Goal: Task Accomplishment & Management: Manage account settings

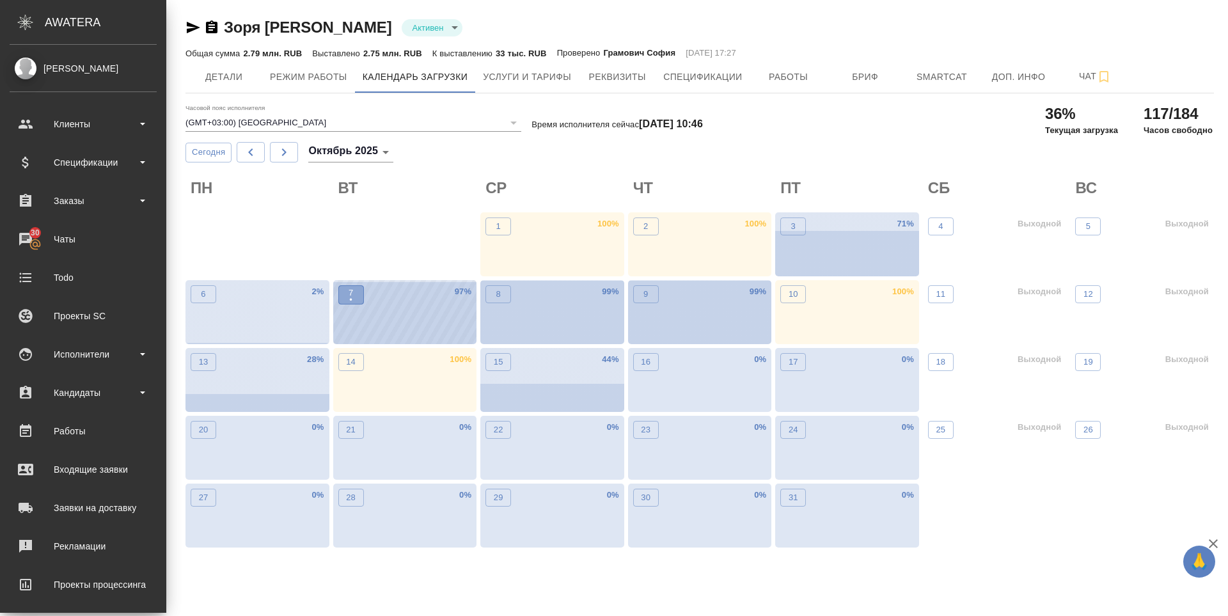
click at [359, 303] on button "7 •" at bounding box center [351, 294] width 26 height 19
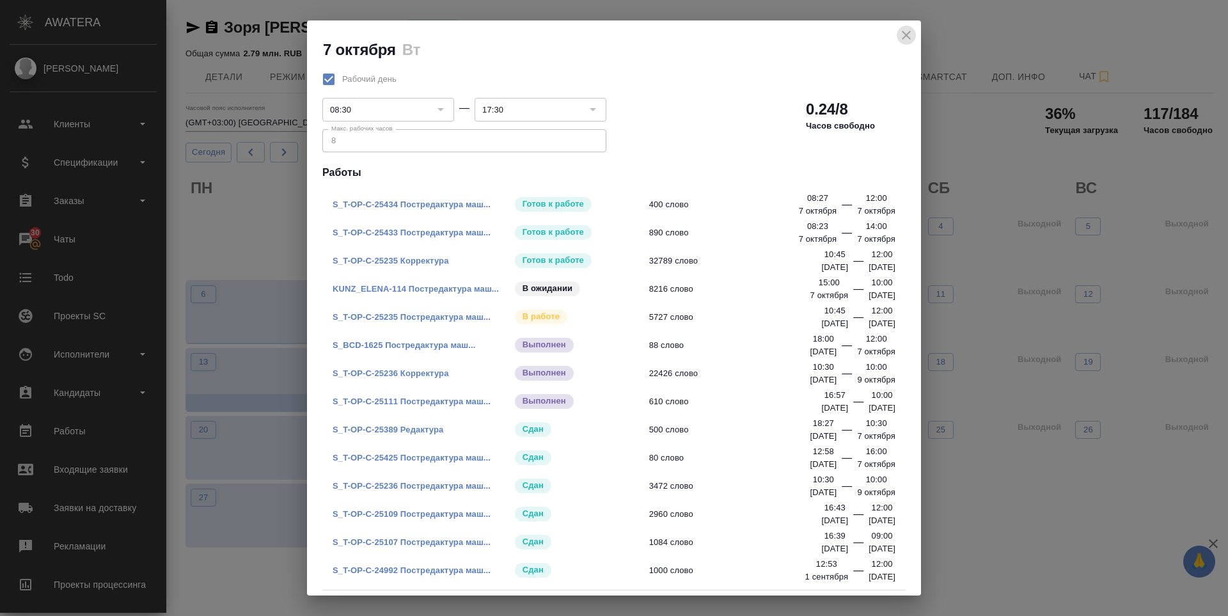
click at [907, 42] on icon "close" at bounding box center [905, 34] width 15 height 15
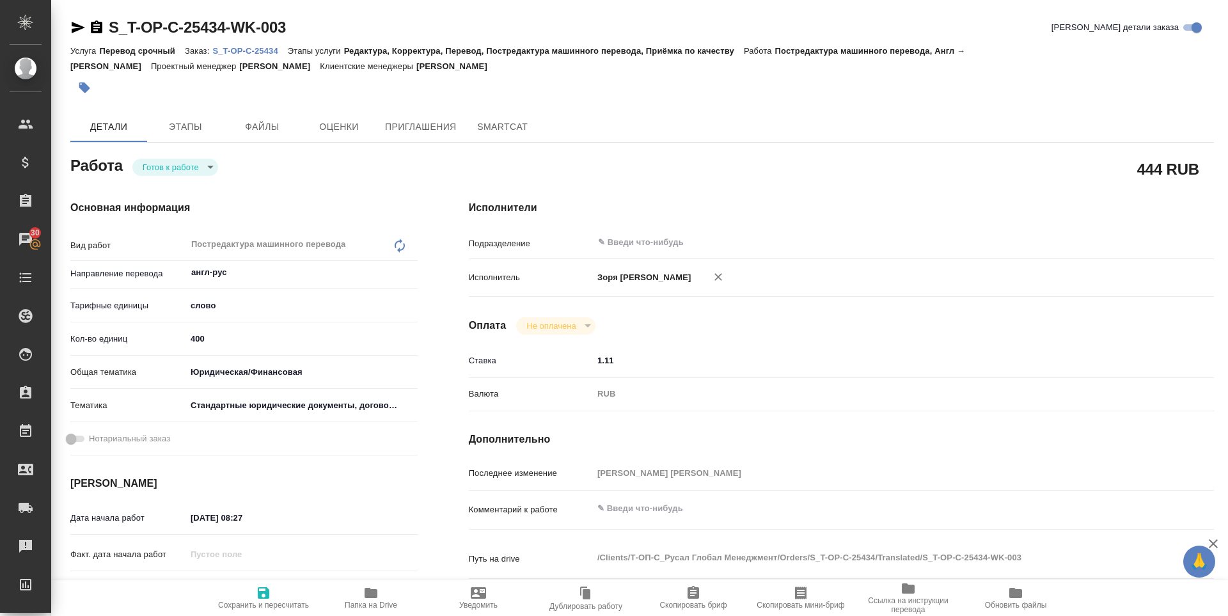
click at [197, 177] on div "Основная информация Вид работ Постредактура машинного перевода x ​ Направление …" at bounding box center [244, 448] width 398 height 546
click at [196, 174] on body "🙏 .cls-1 fill:#fff; AWATERA Zoria Tatiana Клиенты Спецификации Заказы 30 Чаты T…" at bounding box center [614, 308] width 1228 height 616
click at [185, 182] on button "В работе" at bounding box center [164, 189] width 42 height 14
type textarea "x"
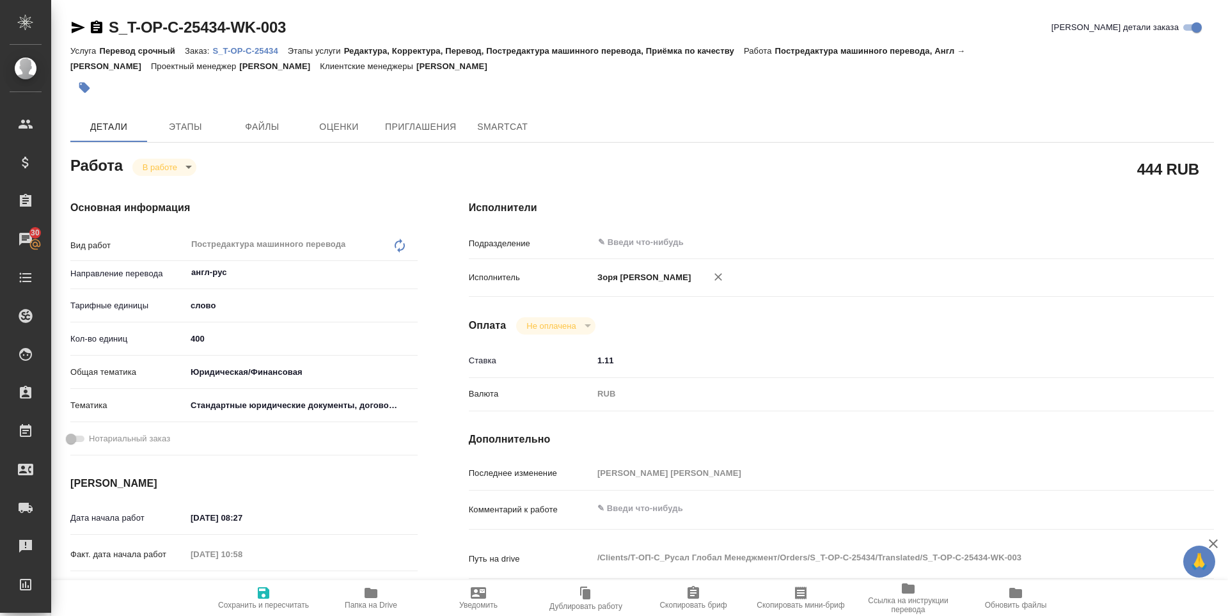
type textarea "x"
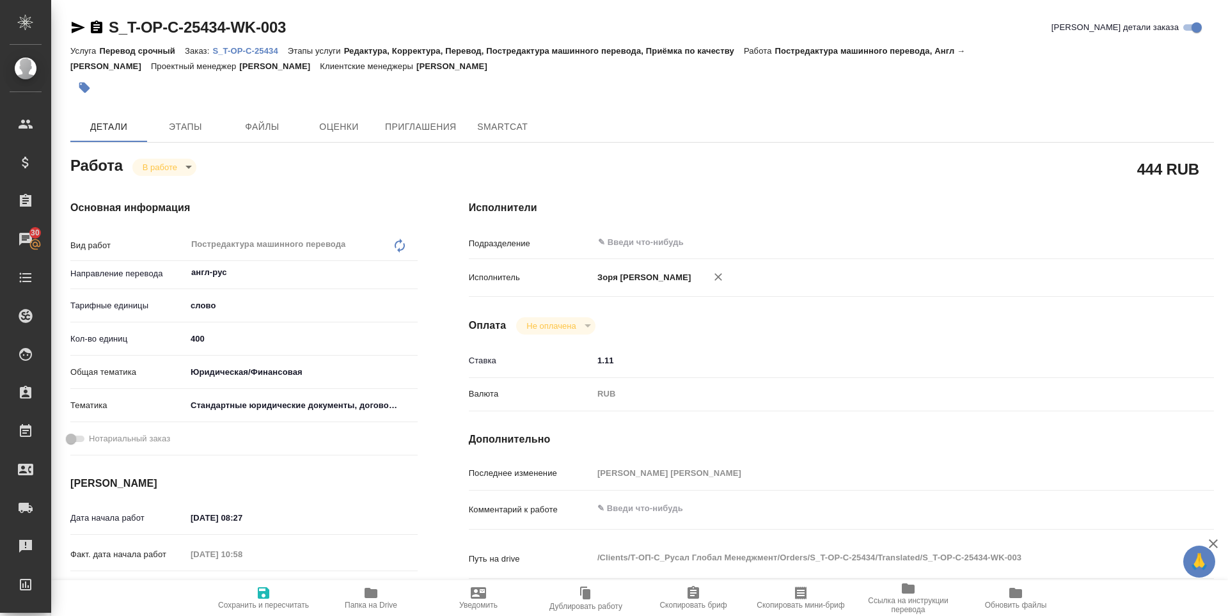
type textarea "x"
click at [354, 597] on span "Папка на Drive" at bounding box center [371, 597] width 92 height 24
type textarea "x"
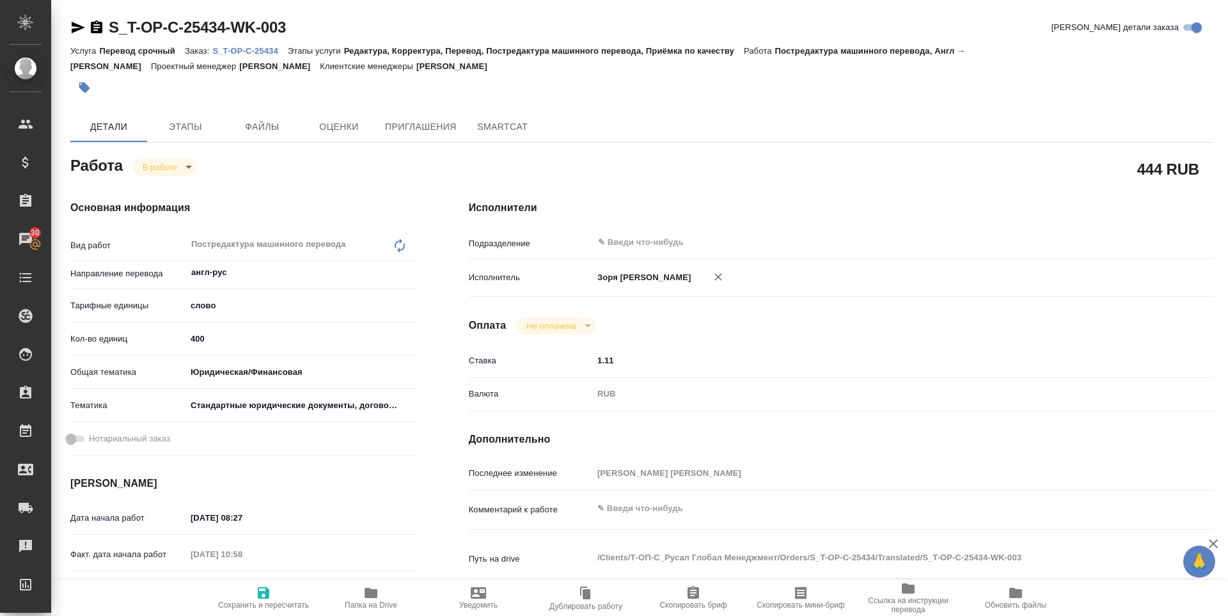
type textarea "x"
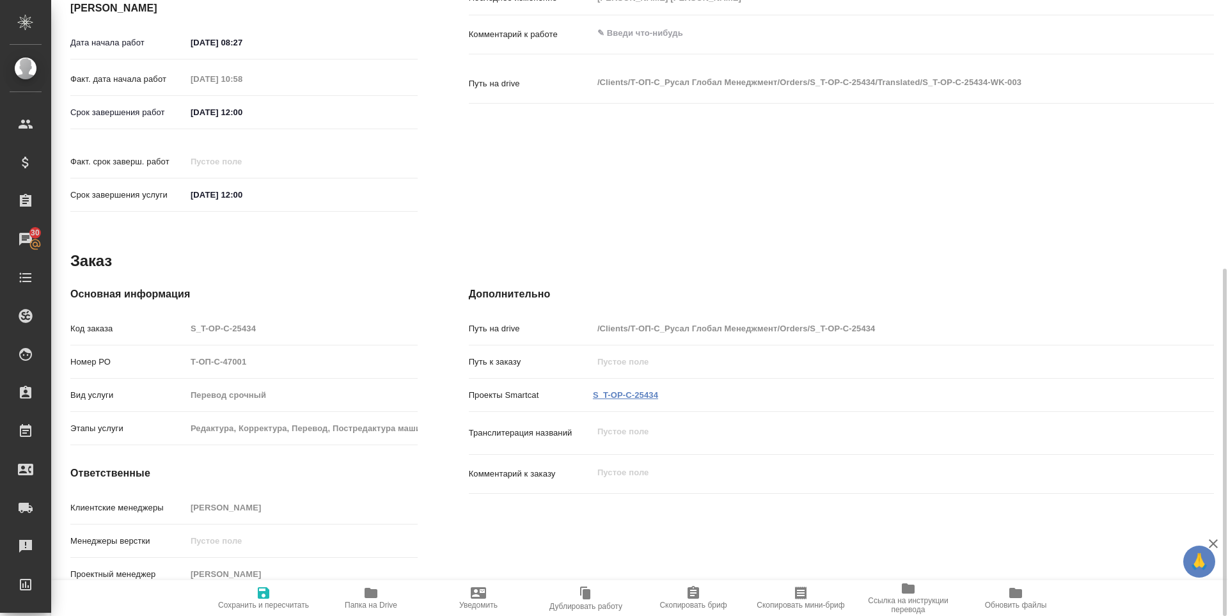
click at [639, 390] on link "S_T-OP-C-25434" at bounding box center [625, 395] width 65 height 10
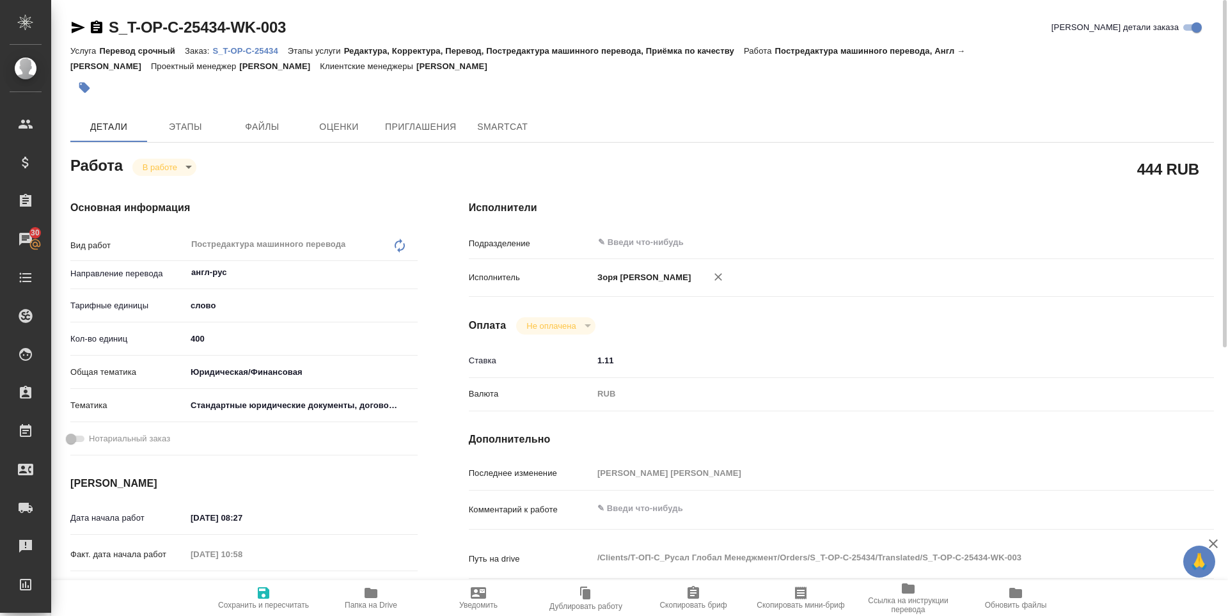
click at [77, 28] on icon "button" at bounding box center [78, 28] width 13 height 12
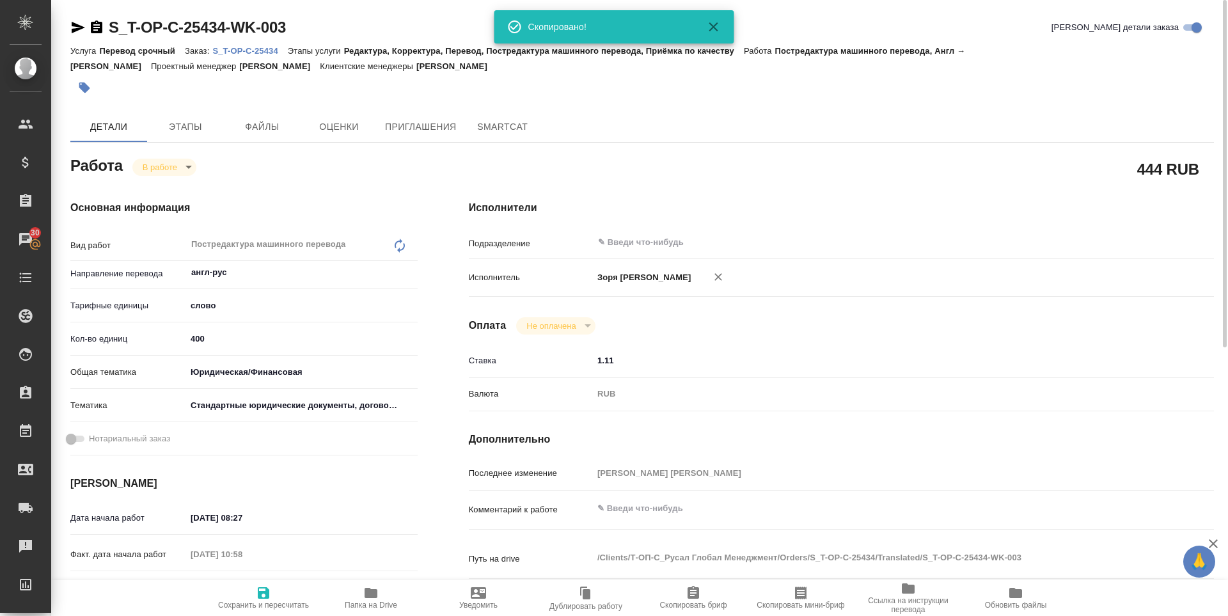
type textarea "x"
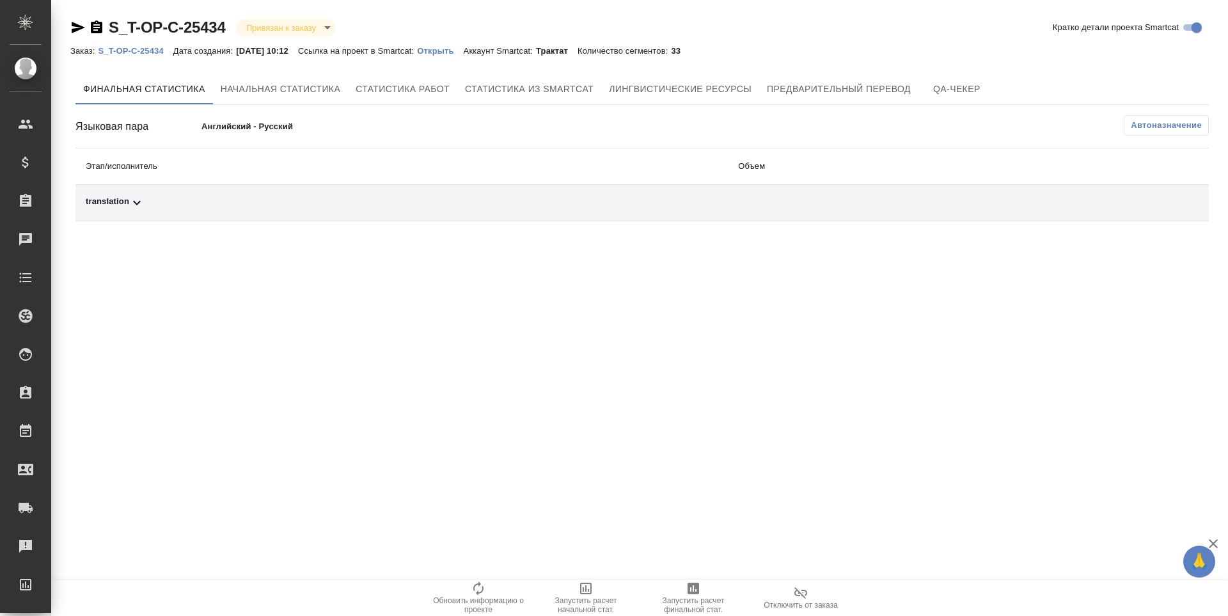
click at [692, 593] on icon "button" at bounding box center [693, 588] width 12 height 12
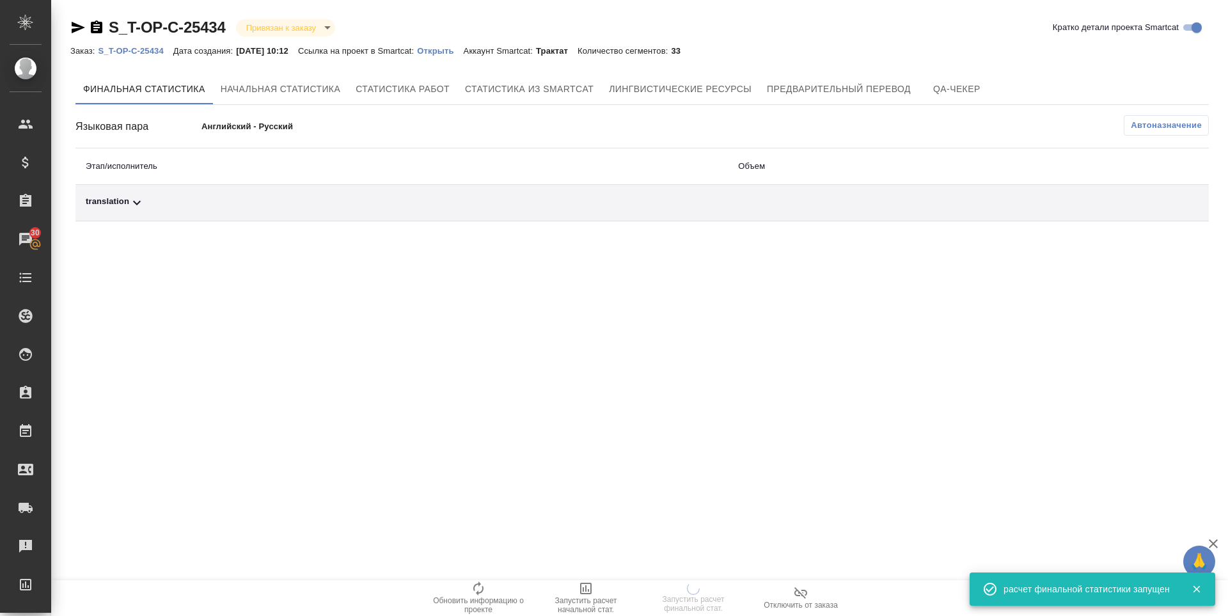
click at [105, 201] on div "translation" at bounding box center [402, 202] width 632 height 15
